Goal: Task Accomplishment & Management: Manage account settings

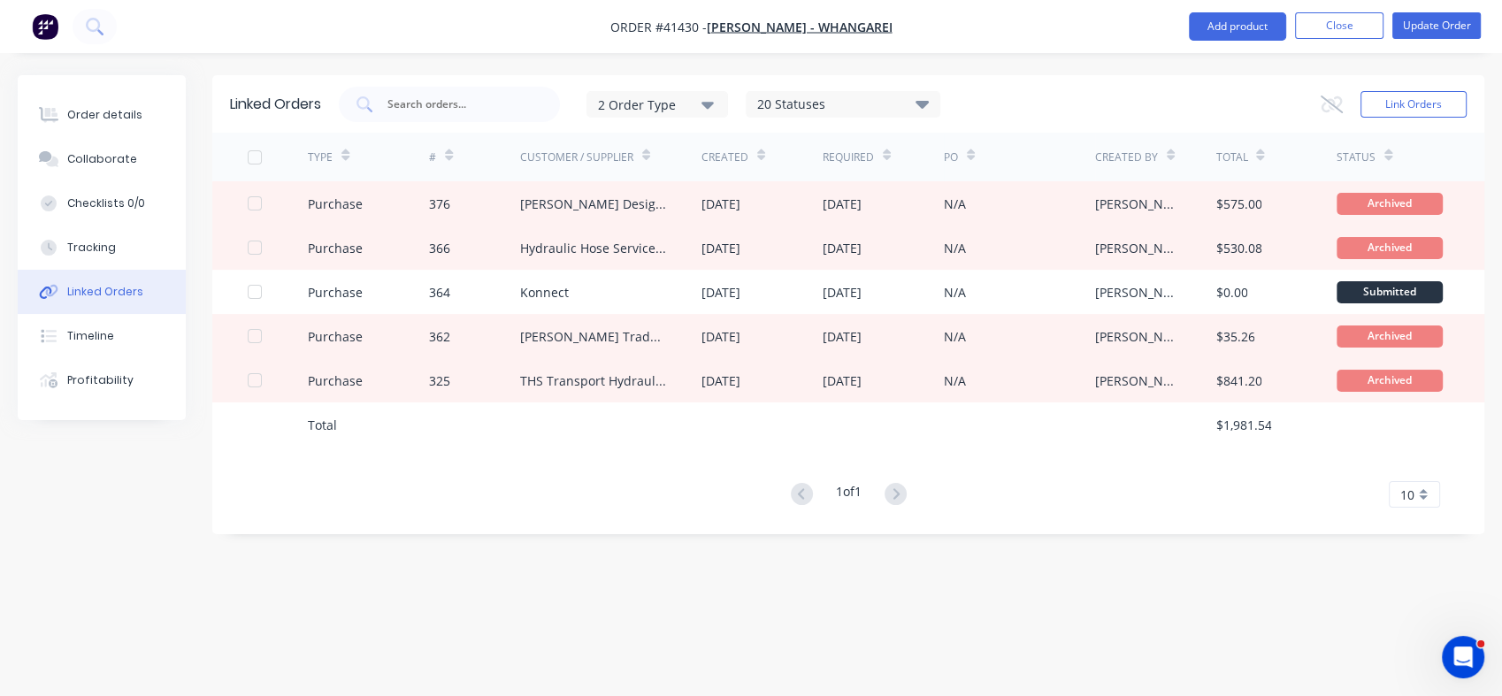
click at [1328, 19] on button "Close" at bounding box center [1339, 25] width 88 height 27
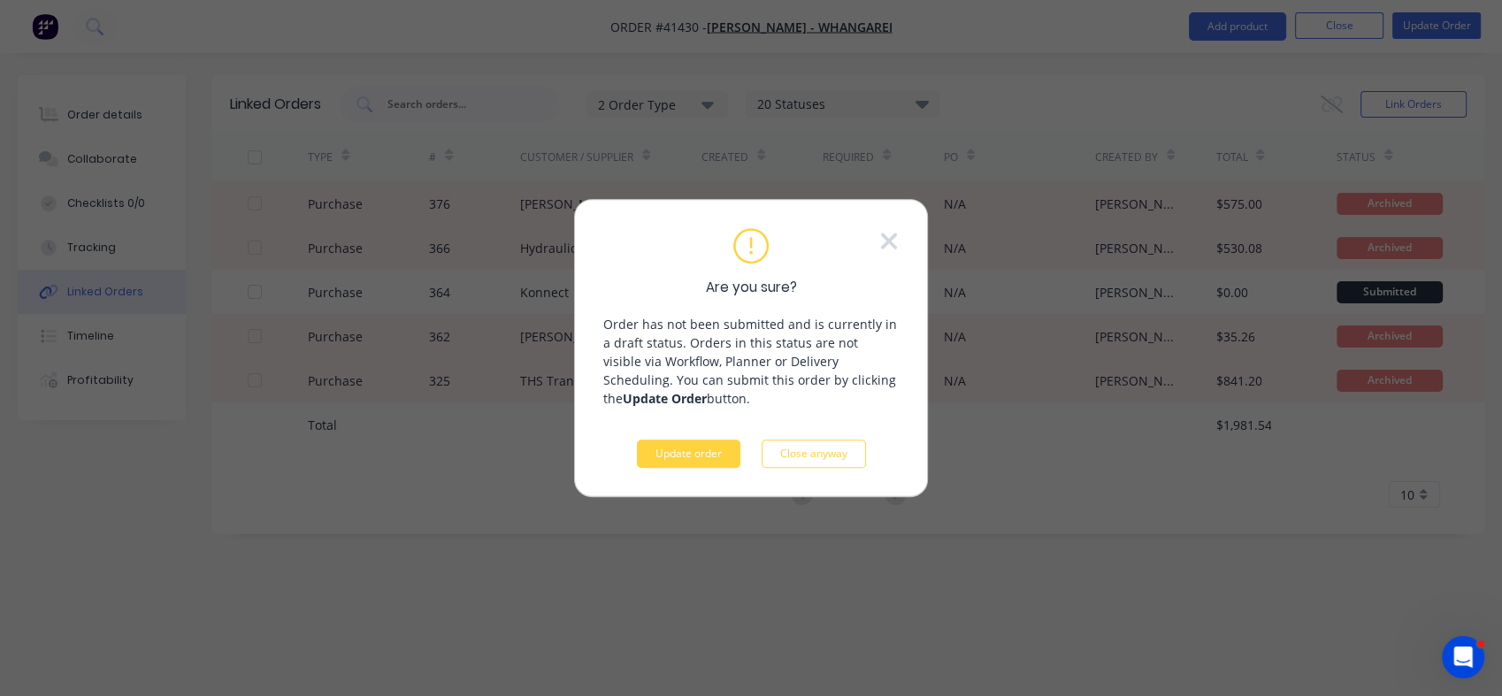
click at [653, 458] on button "Update order" at bounding box center [689, 454] width 104 height 28
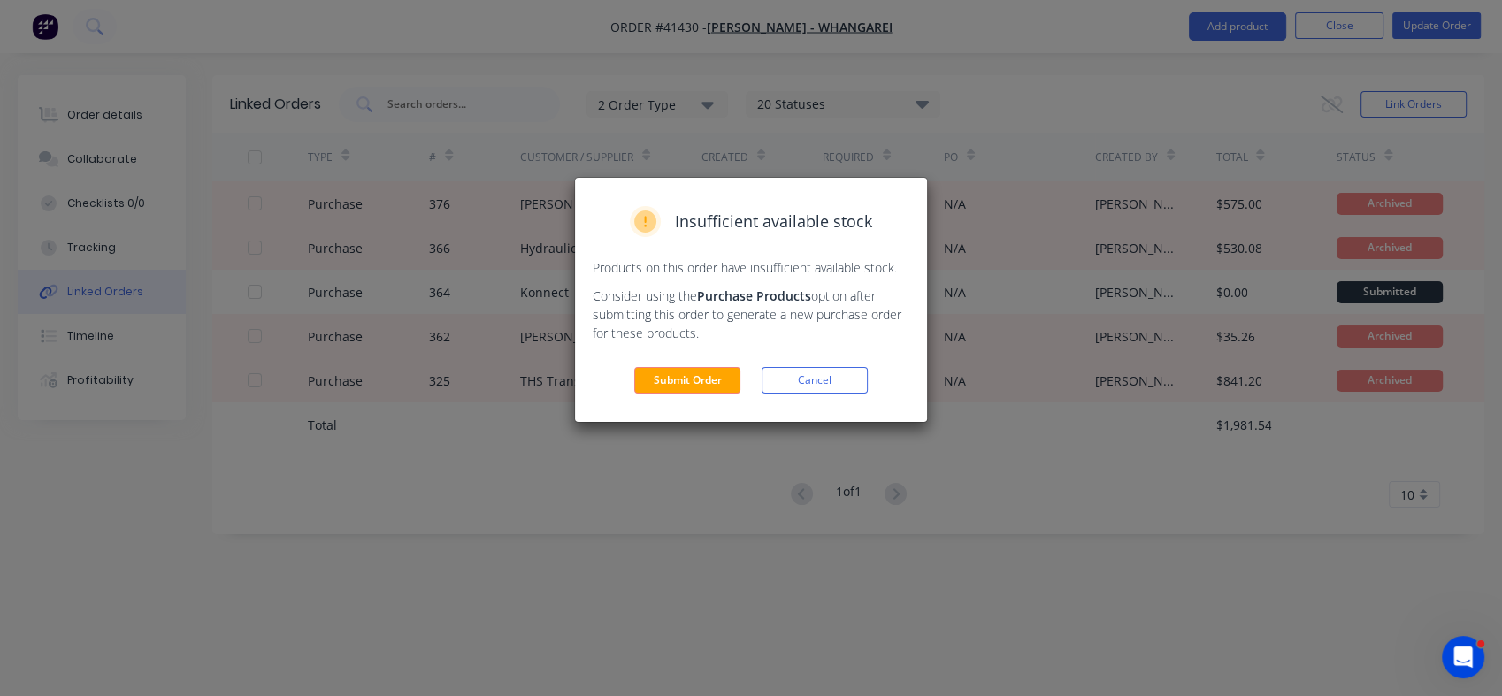
click at [680, 382] on button "Submit Order" at bounding box center [687, 380] width 106 height 27
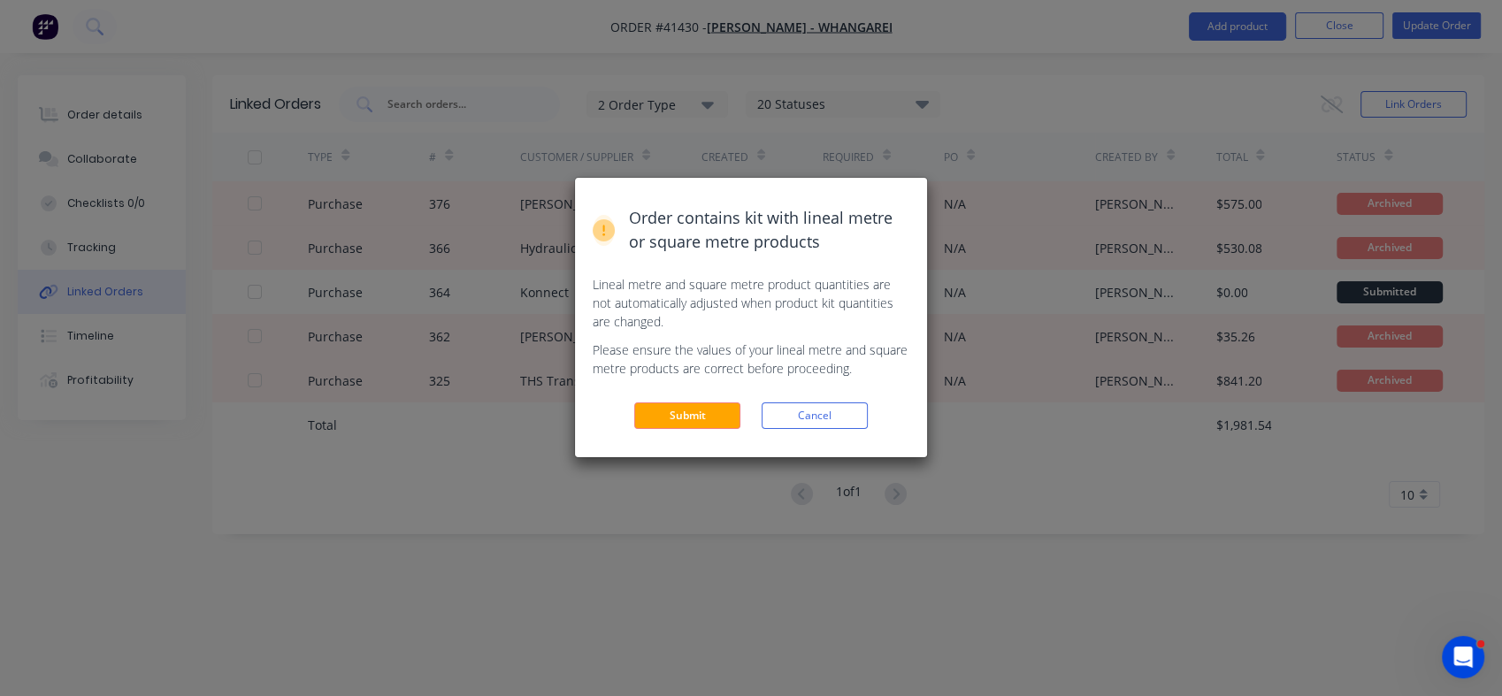
click at [685, 411] on button "Submit" at bounding box center [687, 416] width 106 height 27
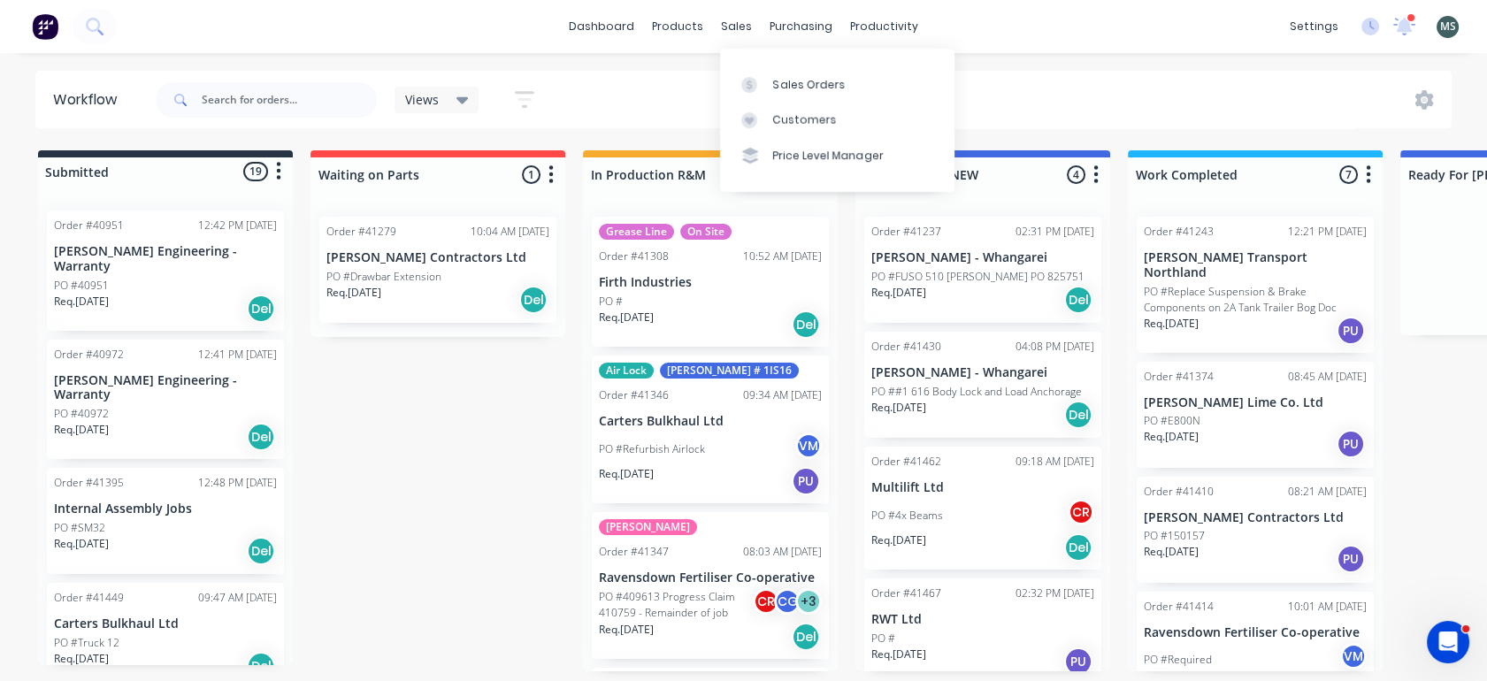
click at [779, 85] on div "Sales Orders" at bounding box center [809, 85] width 73 height 16
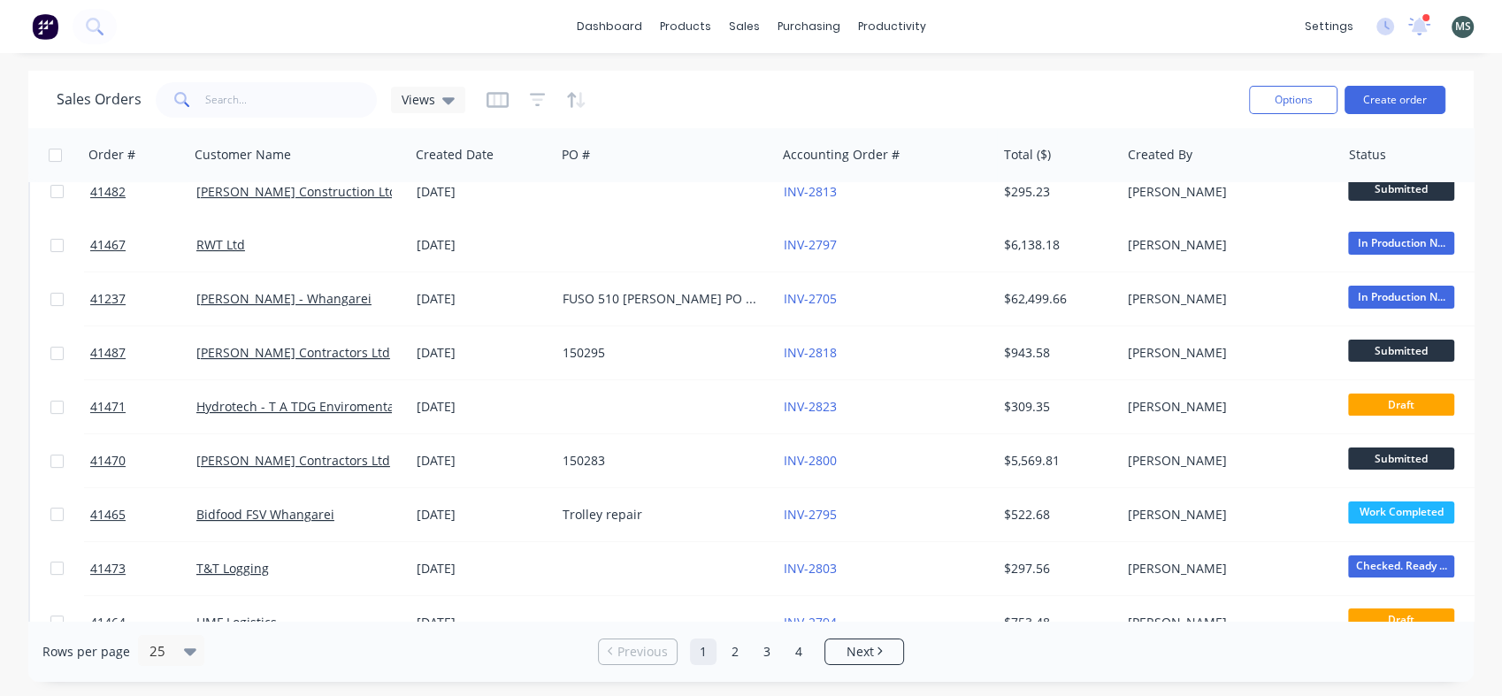
scroll to position [168, 0]
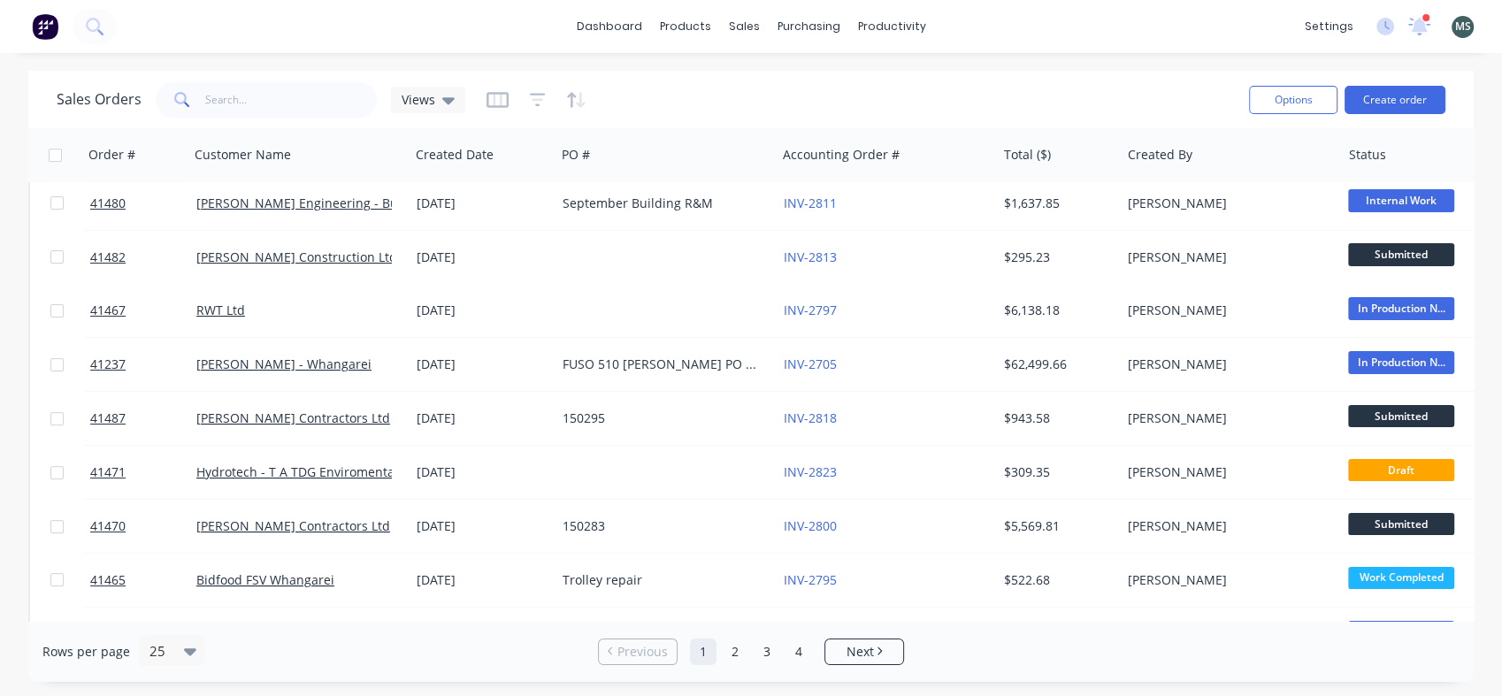
click at [1297, 104] on button "Options" at bounding box center [1293, 100] width 88 height 28
click at [442, 99] on icon at bounding box center [448, 100] width 12 height 7
click at [534, 96] on icon "button" at bounding box center [538, 100] width 16 height 18
drag, startPoint x: 1473, startPoint y: 261, endPoint x: 1494, endPoint y: 466, distance: 206.4
click at [1494, 466] on div "Sales Orders Views Options Create order Order # Customer Name Created Date PO #…" at bounding box center [751, 376] width 1502 height 611
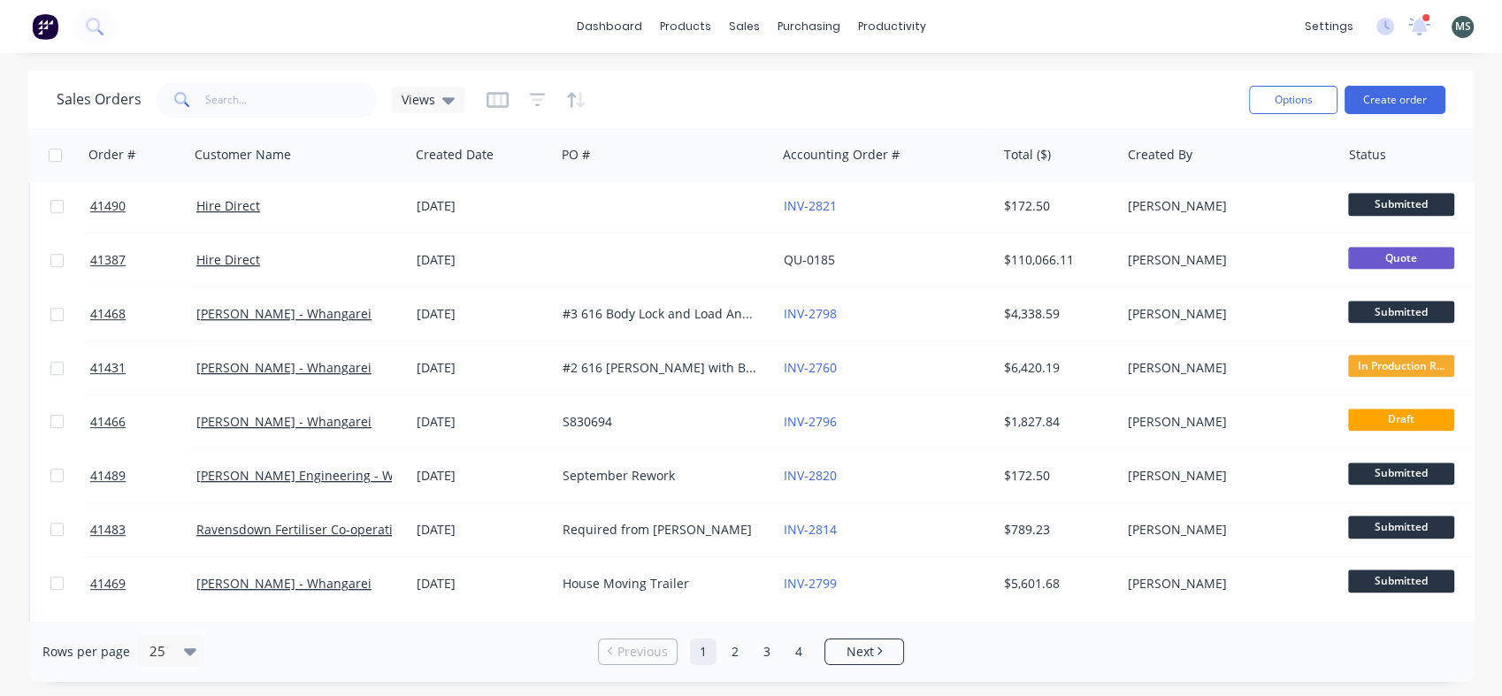
scroll to position [916, 0]
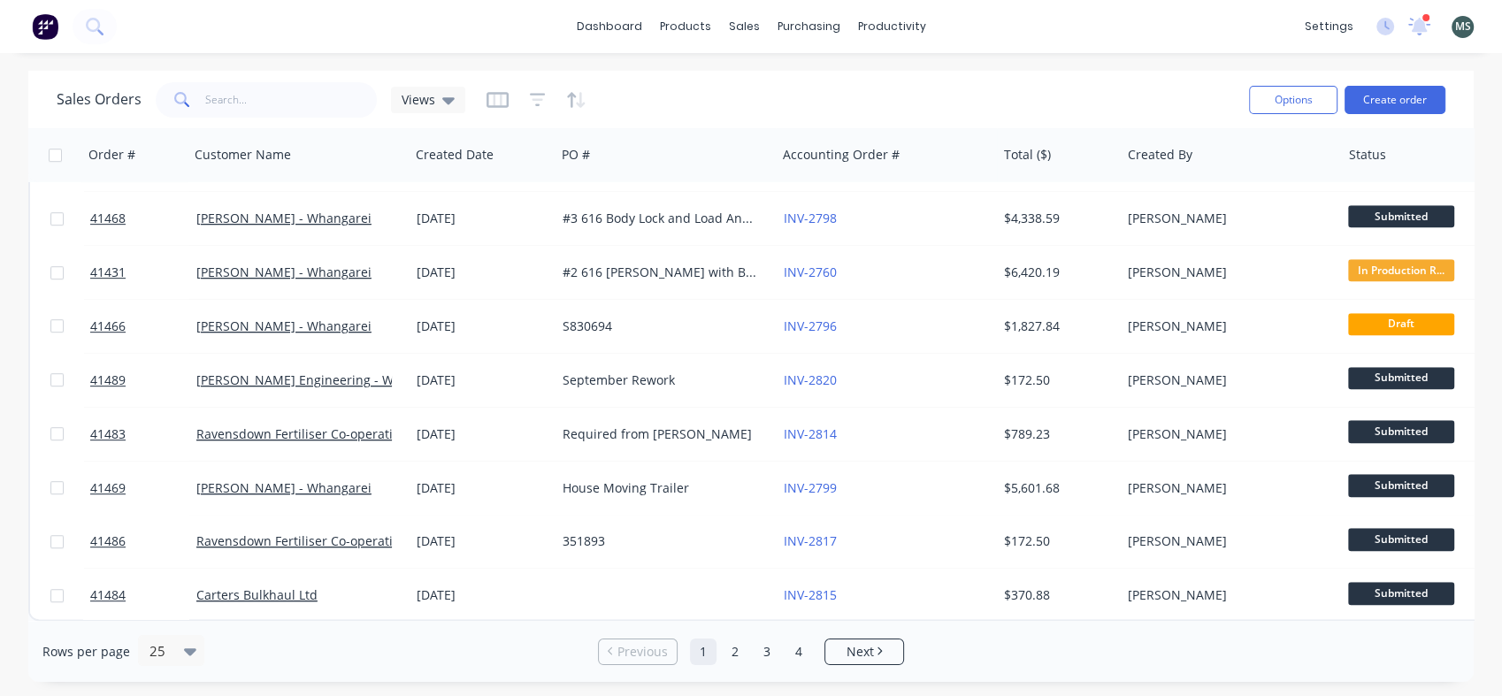
click at [734, 660] on link "2" at bounding box center [735, 652] width 27 height 27
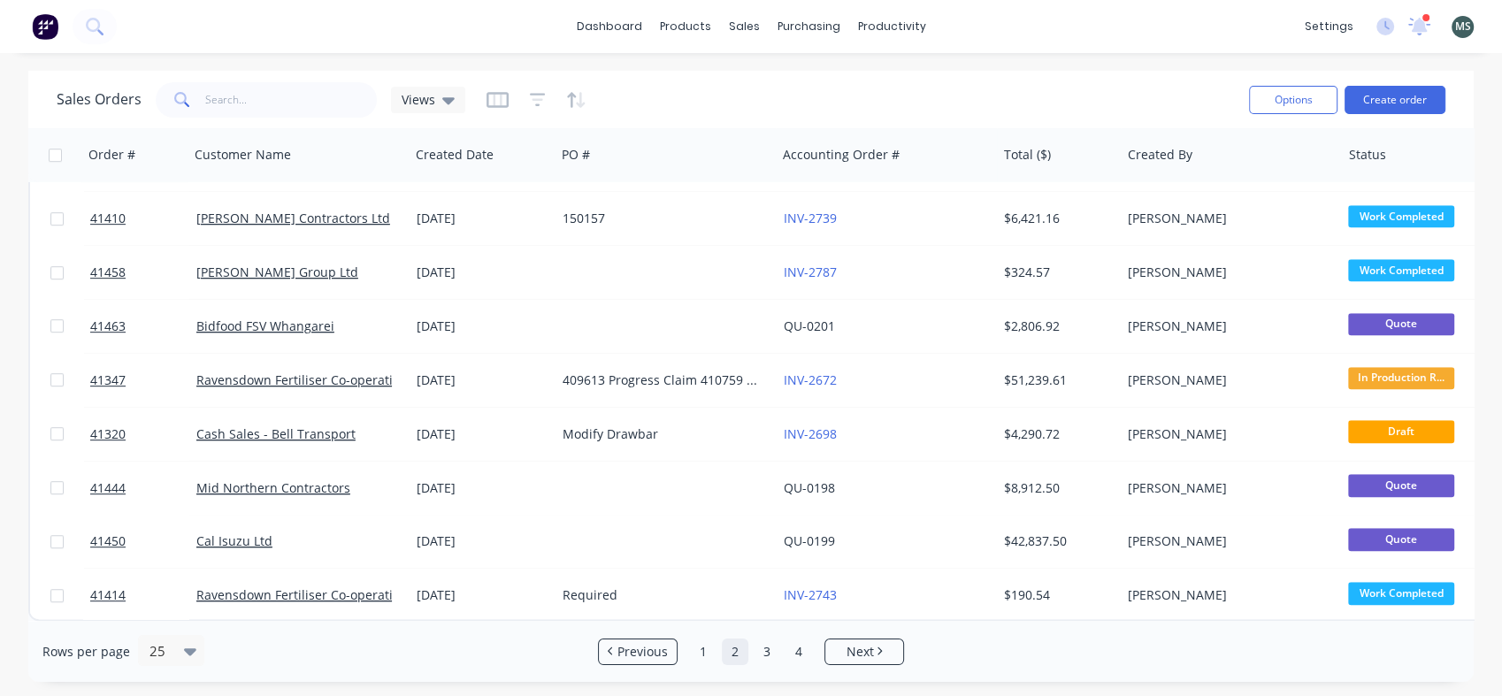
click at [770, 653] on link "3" at bounding box center [767, 652] width 27 height 27
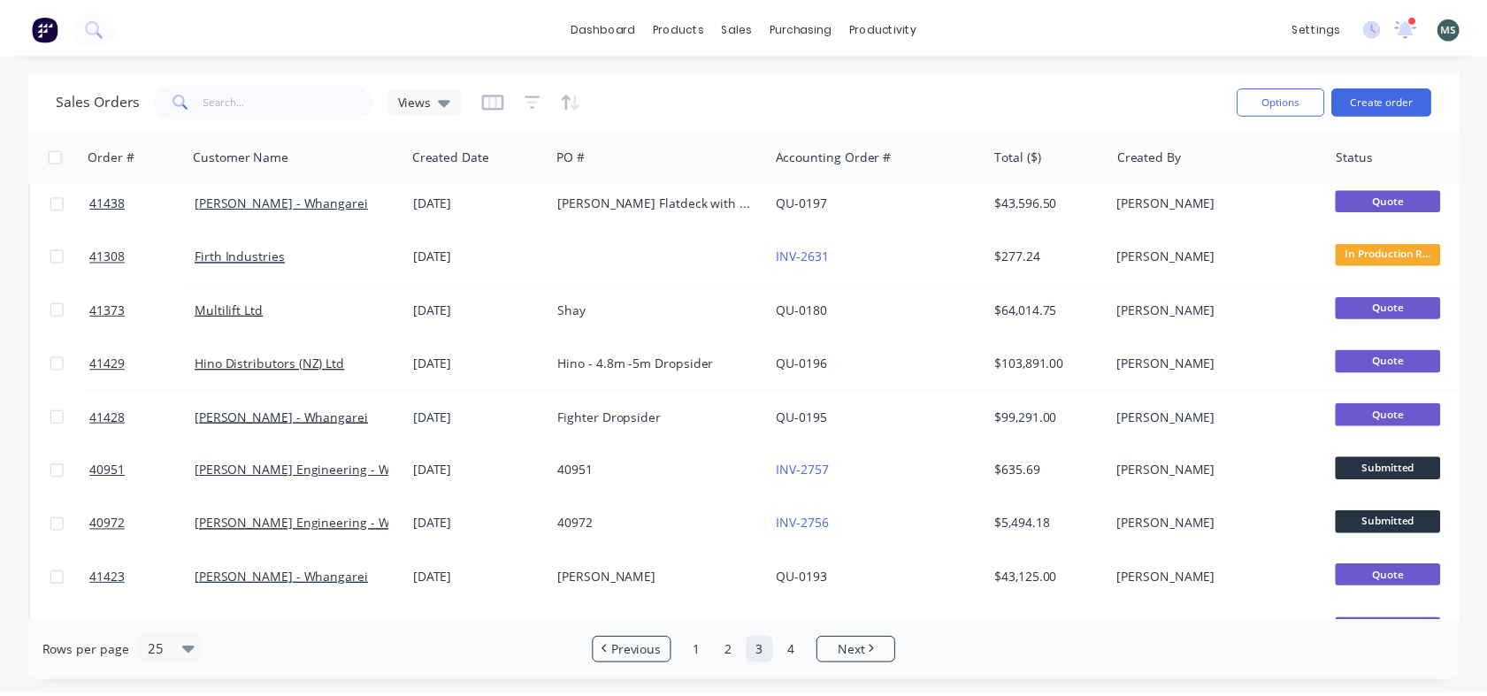
scroll to position [0, 0]
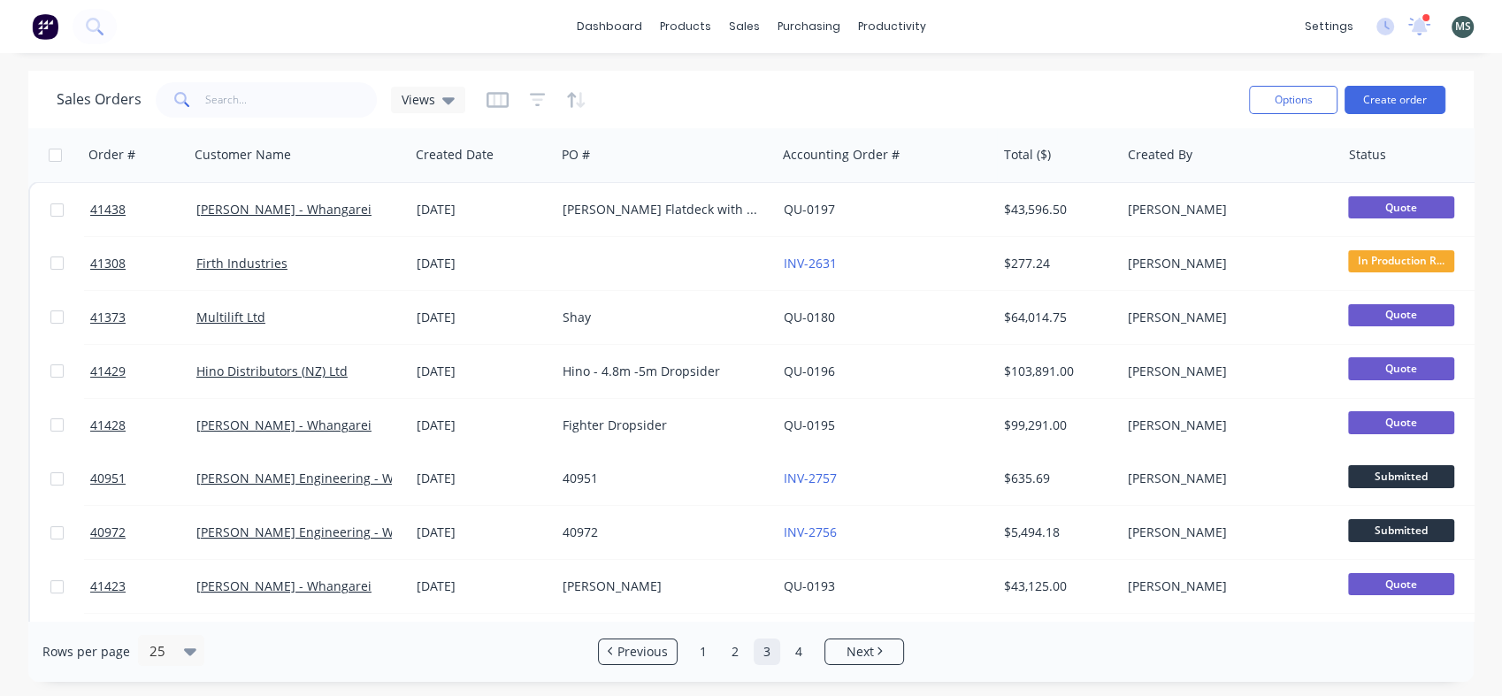
click at [619, 212] on div "[PERSON_NAME] Flatdeck with Toolbox" at bounding box center [661, 210] width 196 height 18
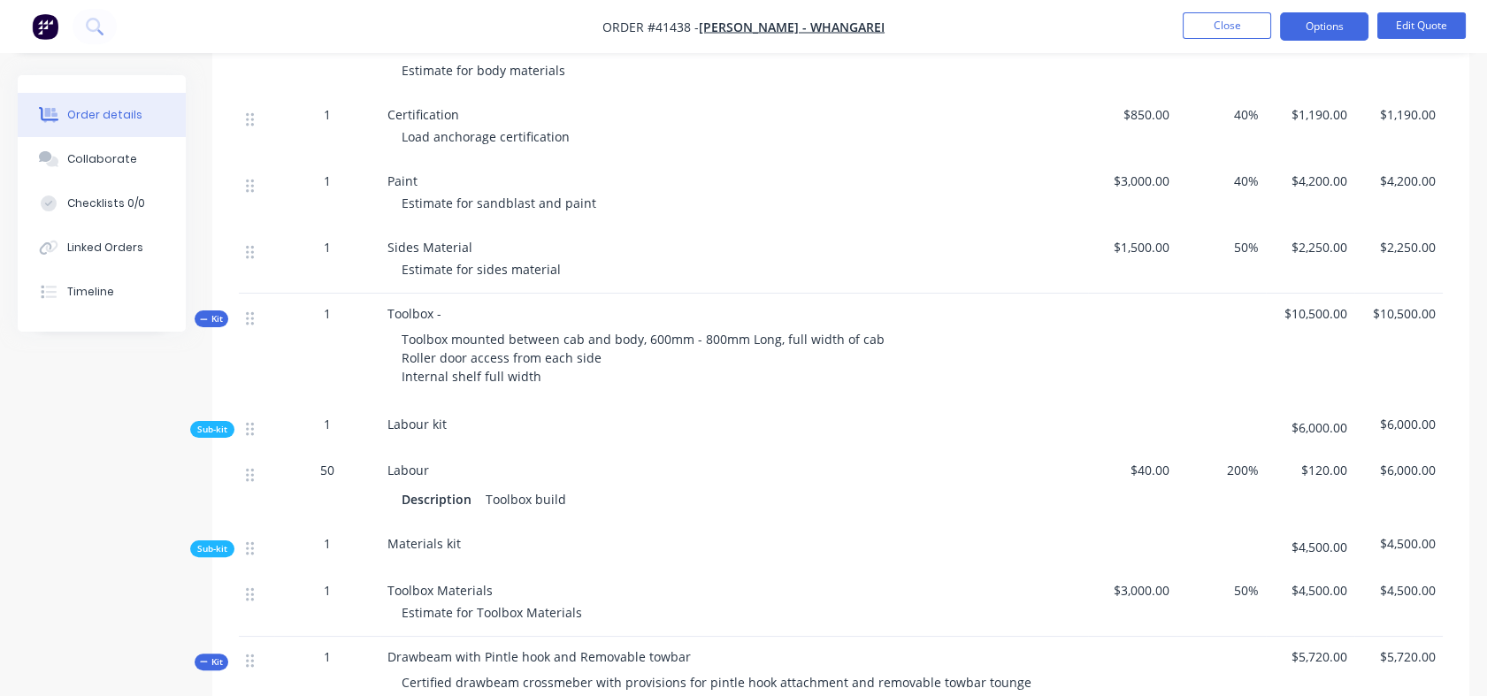
scroll to position [1120, 0]
